Goal: Navigation & Orientation: Find specific page/section

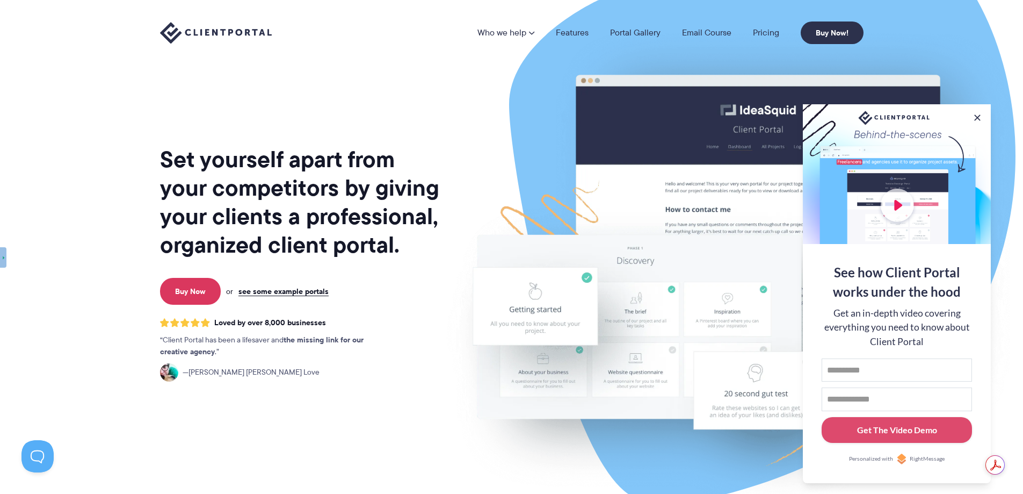
drag, startPoint x: 455, startPoint y: 131, endPoint x: 461, endPoint y: 123, distance: 9.7
click at [455, 131] on img at bounding box center [728, 266] width 602 height 515
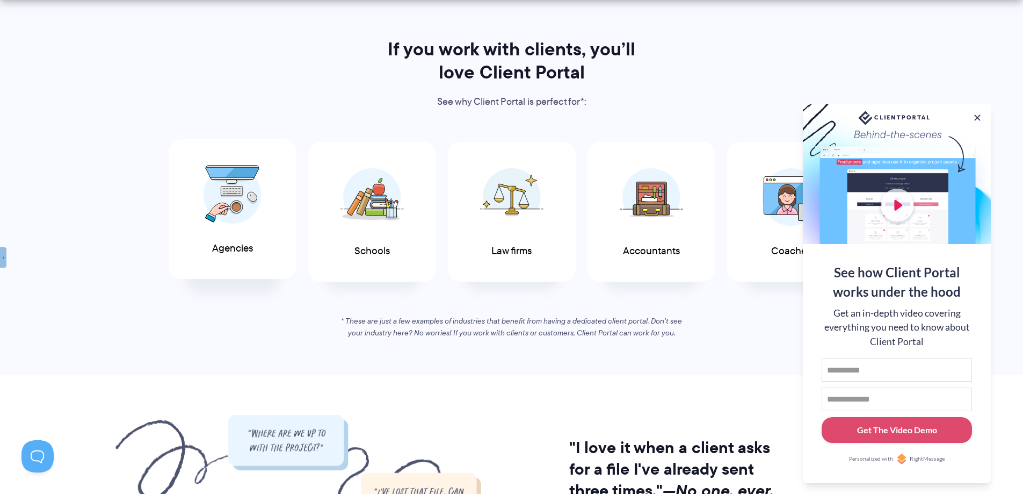
scroll to position [537, 0]
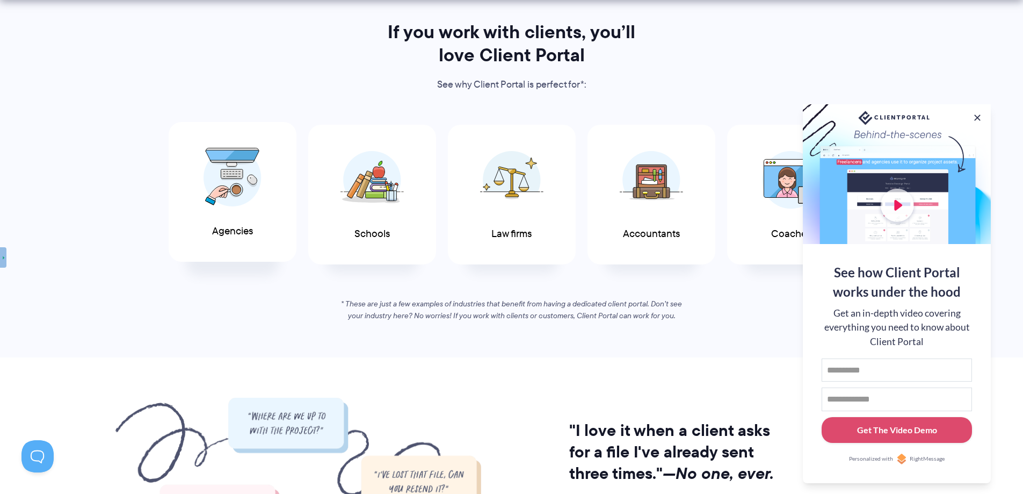
click at [245, 230] on span "Agencies" at bounding box center [232, 231] width 41 height 11
